Goal: Information Seeking & Learning: Check status

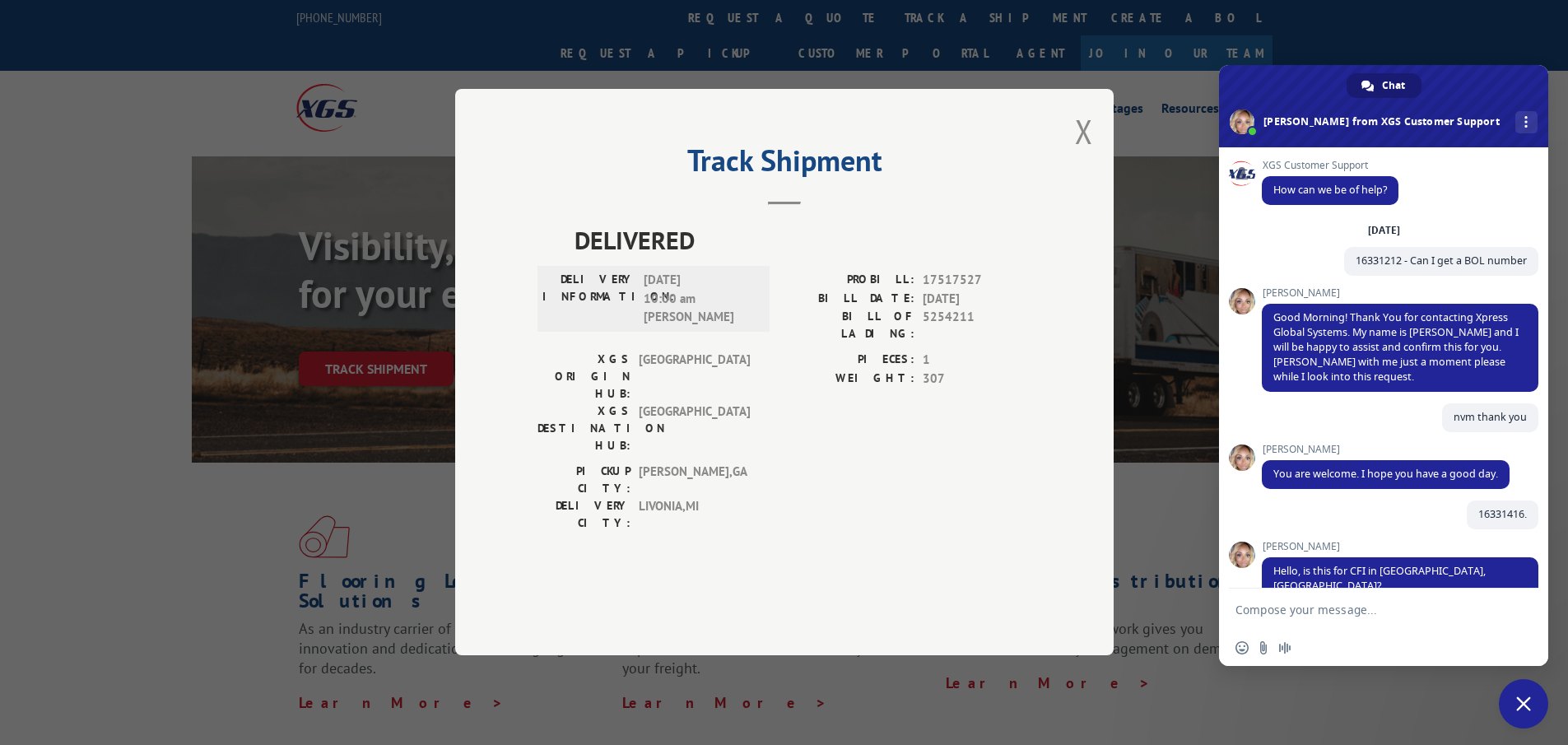
scroll to position [753, 0]
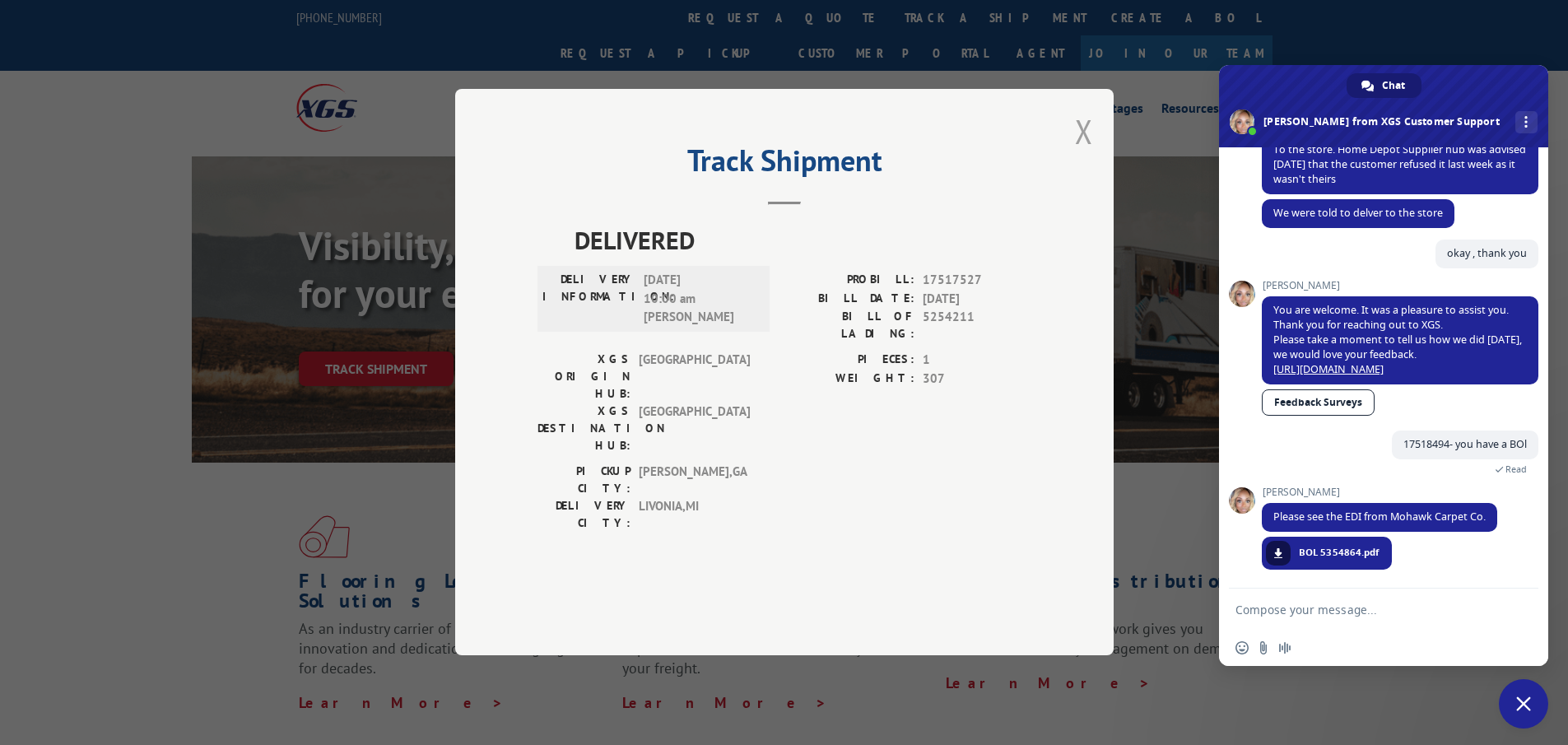
click at [1082, 153] on button "Close modal" at bounding box center [1084, 131] width 18 height 44
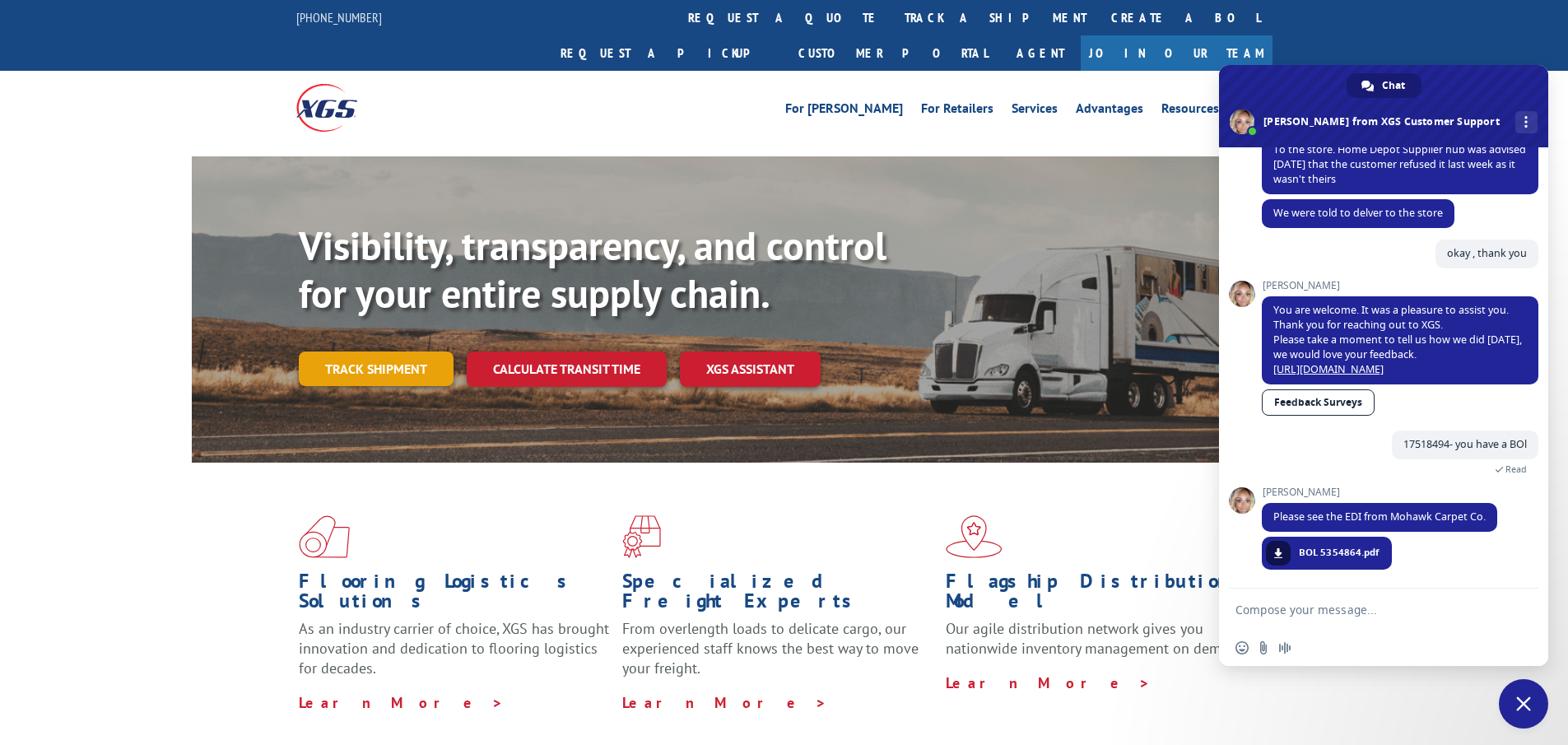
click at [391, 351] on link "Track shipment" at bounding box center [376, 368] width 155 height 35
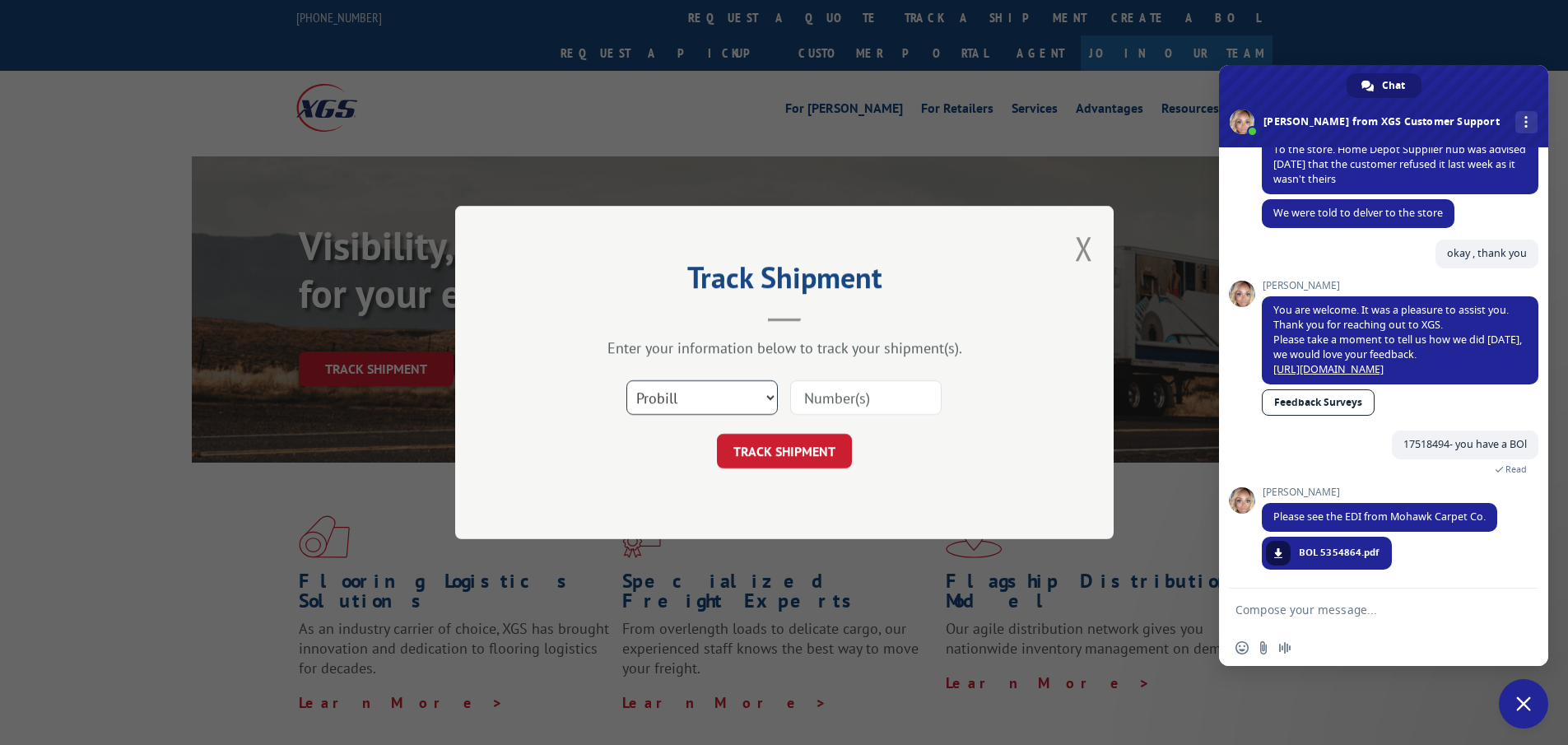
click at [693, 413] on select "Select category... Probill BOL PO" at bounding box center [701, 397] width 151 height 35
select select "po"
click at [626, 381] on select "Select category... Probill BOL PO" at bounding box center [701, 397] width 151 height 35
click at [809, 403] on input at bounding box center [866, 397] width 151 height 35
paste input "24533663"
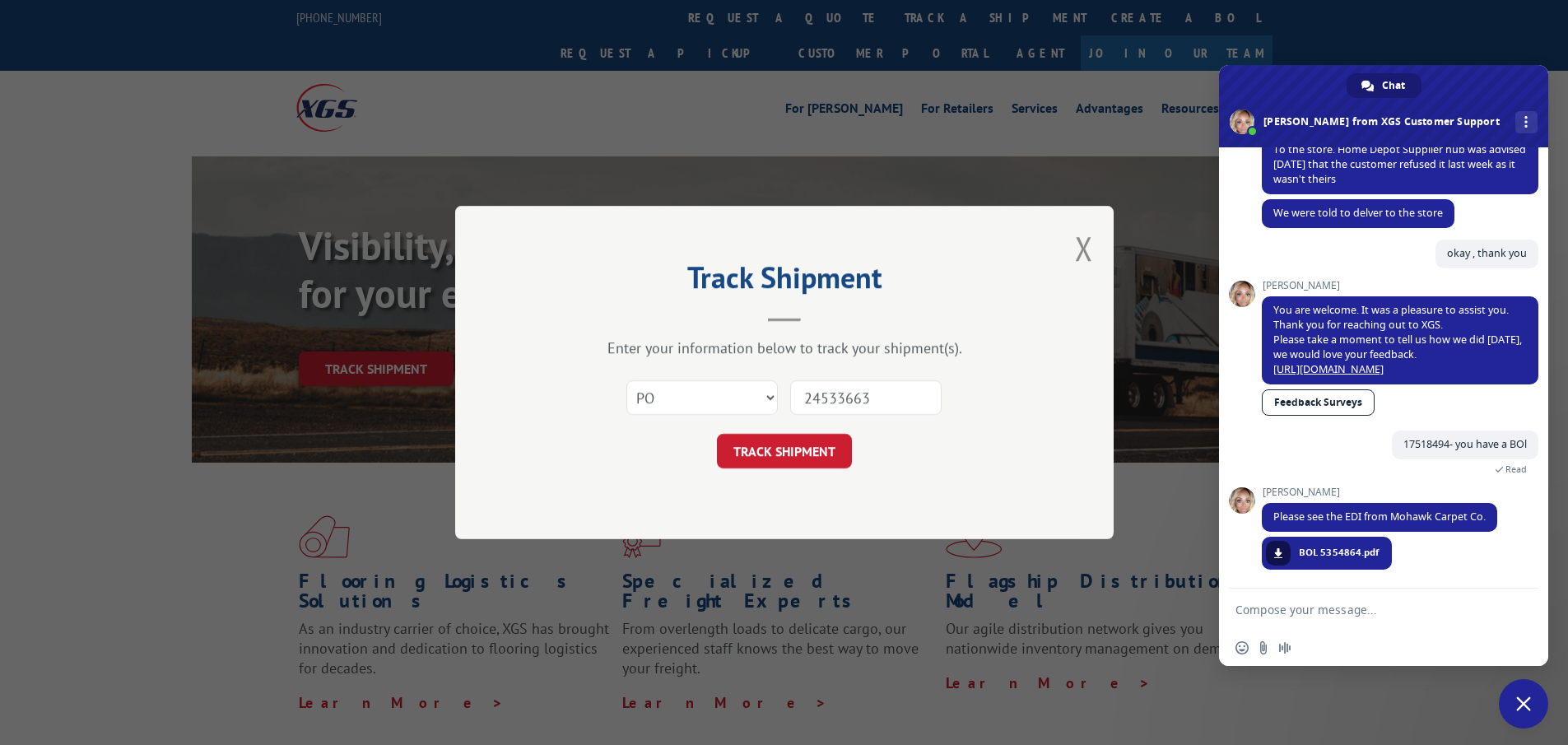
type input "24533663"
click at [831, 423] on div "Select category... Probill BOL PO 24533663" at bounding box center [784, 397] width 494 height 54
click at [823, 453] on button "TRACK SHIPMENT" at bounding box center [784, 451] width 135 height 35
